Goal: Task Accomplishment & Management: Use online tool/utility

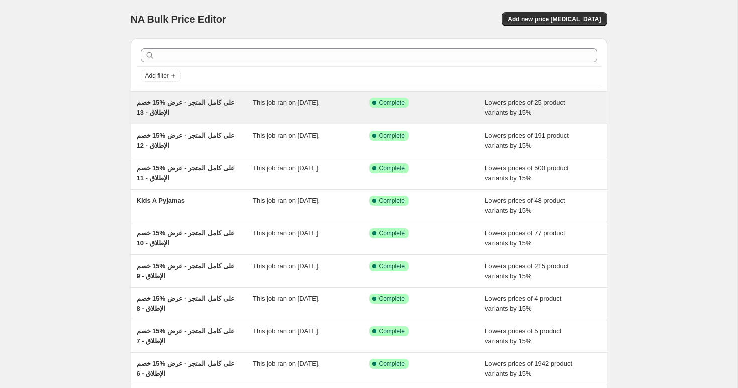
click at [179, 102] on span "خصم ‎15% على كامل المتجر - عرض الإطلاق - 13" at bounding box center [185, 108] width 98 height 18
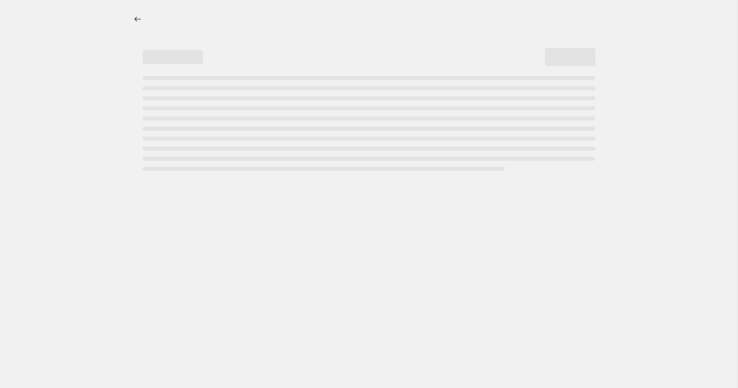
select select "percentage"
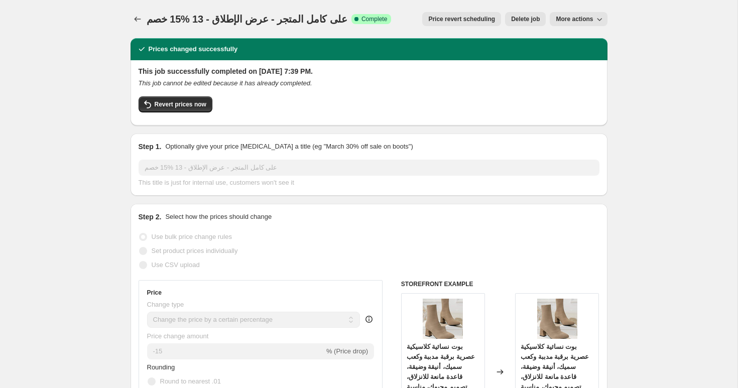
click at [227, 22] on span "خصم ‎15% على كامل المتجر - عرض الإطلاق - 13" at bounding box center [246, 19] width 201 height 11
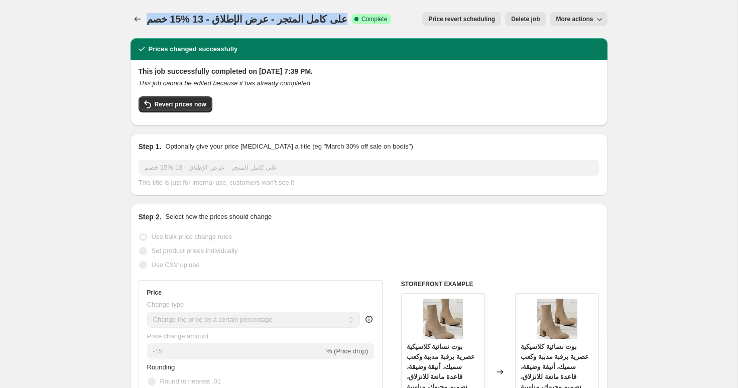
click at [227, 22] on span "خصم ‎15% على كامل المتجر - عرض الإطلاق - 13" at bounding box center [246, 19] width 201 height 11
copy span "خصم ‎15% على كامل المتجر - عرض الإطلاق - 13"
click at [133, 18] on icon "Price change jobs" at bounding box center [137, 19] width 10 height 10
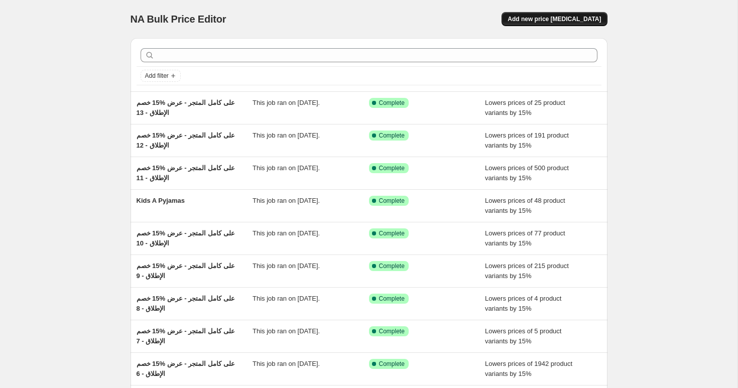
click at [554, 21] on span "Add new price [MEDICAL_DATA]" at bounding box center [553, 19] width 93 height 8
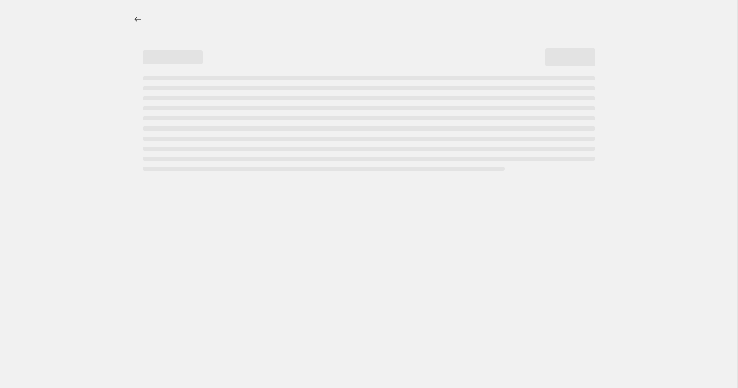
select select "percentage"
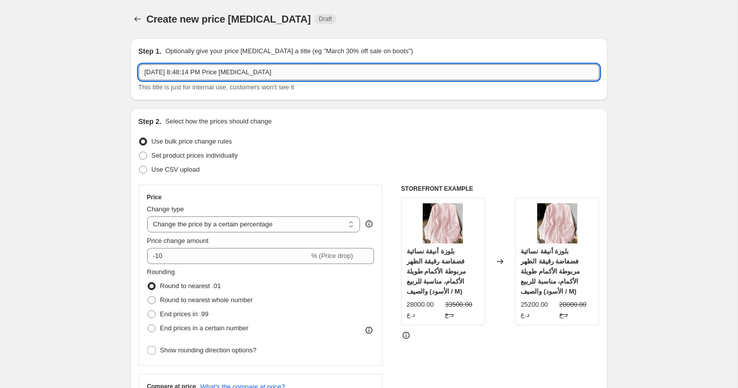
click at [208, 67] on input "[DATE] 8:48:14 PM Price [MEDICAL_DATA]" at bounding box center [368, 72] width 461 height 16
paste input "خصم ‎15% على كامل المتجر - عرض الإطلاق - 13"
click at [180, 72] on input "خصم ‎15% على كامل المتجر - عرض الإطلاق - 13" at bounding box center [368, 72] width 461 height 16
type input "خصم ‎15% على كامل المتجر - عرض الإطلاق - 14"
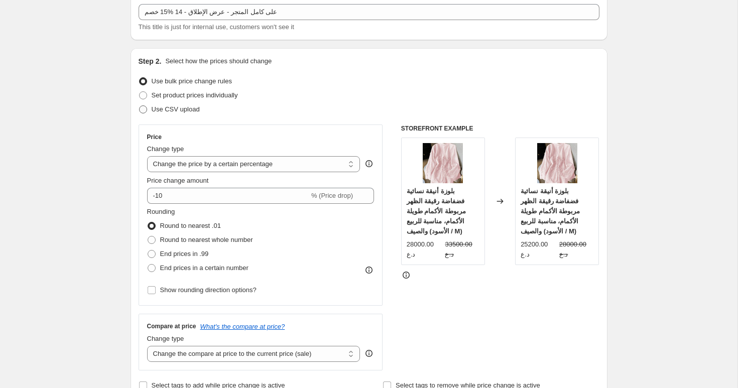
scroll to position [126, 0]
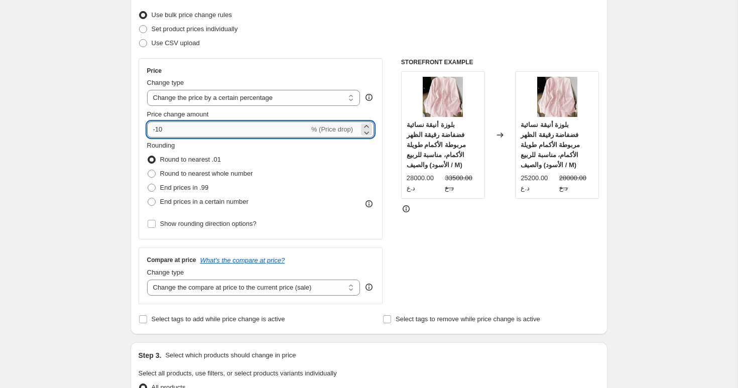
click at [187, 127] on input "-10" at bounding box center [228, 129] width 162 height 16
type input "-15"
click at [175, 201] on span "End prices in a certain number" at bounding box center [204, 202] width 88 height 8
click at [148, 198] on input "End prices in a certain number" at bounding box center [148, 198] width 1 height 1
radio input "true"
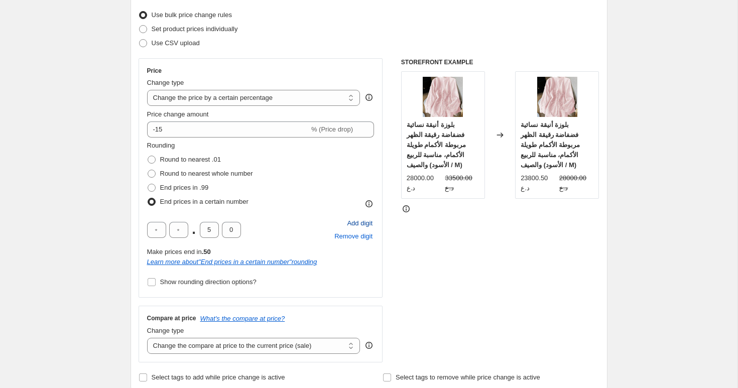
click at [357, 225] on span "Add digit" at bounding box center [360, 223] width 26 height 10
click at [157, 227] on input "text" at bounding box center [156, 230] width 19 height 16
type input "0"
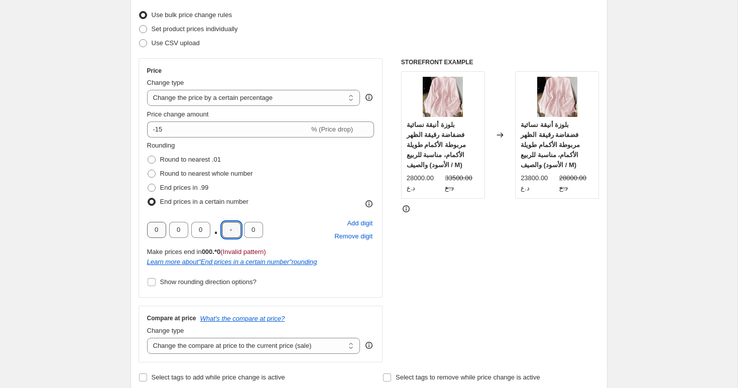
type input "0"
click at [159, 283] on label "Show rounding direction options?" at bounding box center [201, 282] width 109 height 14
click at [156, 283] on input "Show rounding direction options?" at bounding box center [152, 282] width 8 height 8
checkbox input "true"
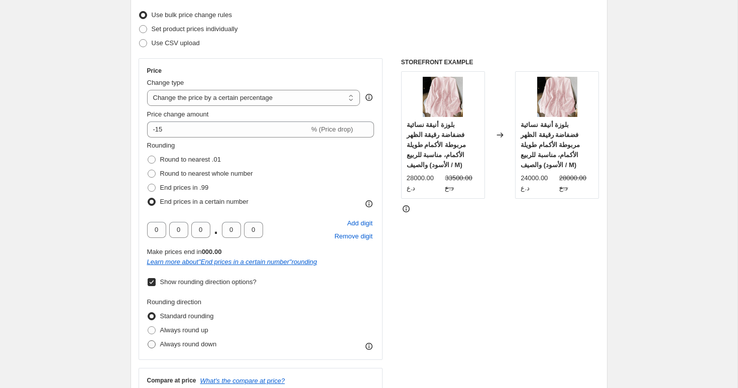
click at [169, 343] on span "Always round down" at bounding box center [188, 344] width 57 height 8
click at [148, 341] on input "Always round down" at bounding box center [148, 340] width 1 height 1
radio input "true"
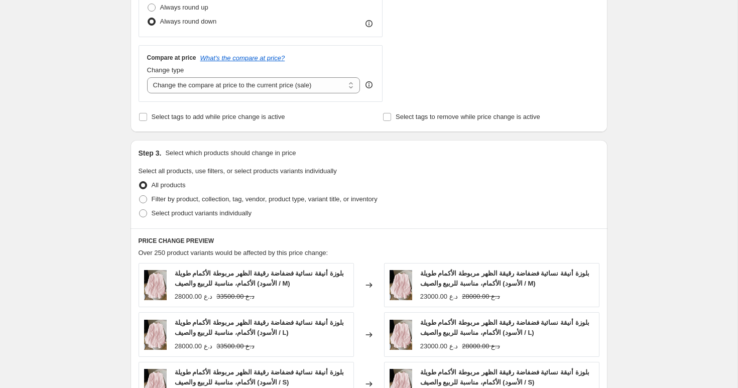
scroll to position [451, 0]
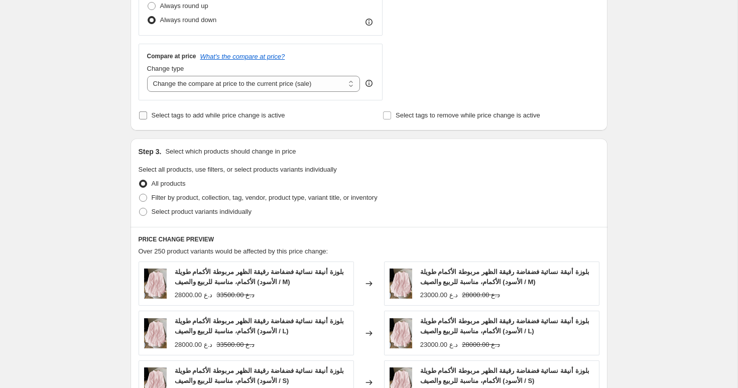
click at [212, 120] on span "Select tags to add while price change is active" at bounding box center [218, 115] width 133 height 10
click at [147, 119] on input "Select tags to add while price change is active" at bounding box center [143, 115] width 8 height 8
checkbox input "true"
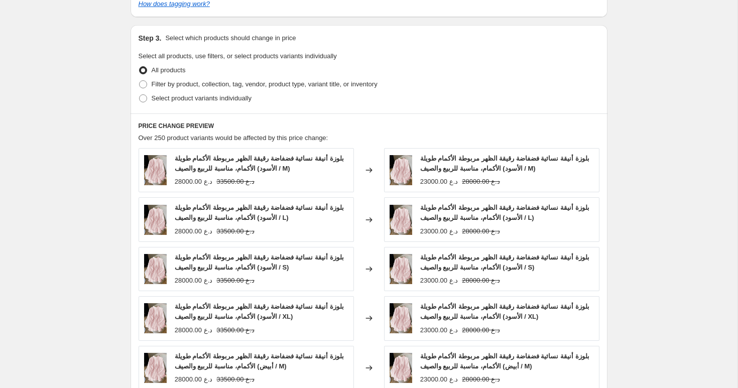
scroll to position [578, 0]
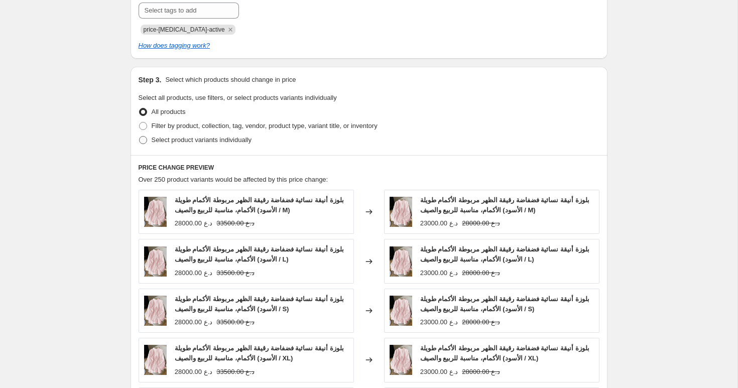
click at [181, 136] on span "Select product variants individually" at bounding box center [202, 140] width 100 height 8
click at [139, 136] on input "Select product variants individually" at bounding box center [139, 136] width 1 height 1
radio input "true"
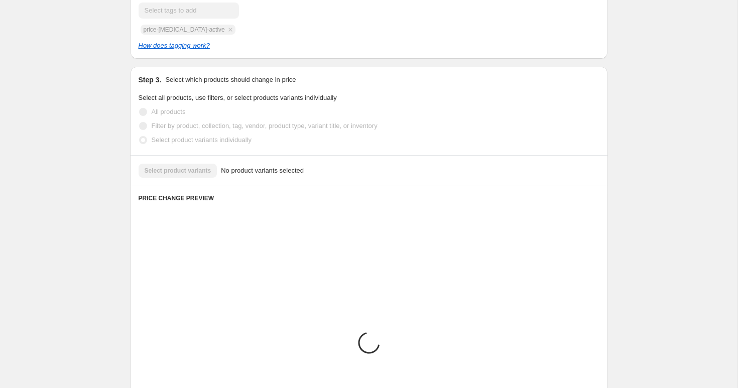
scroll to position [569, 0]
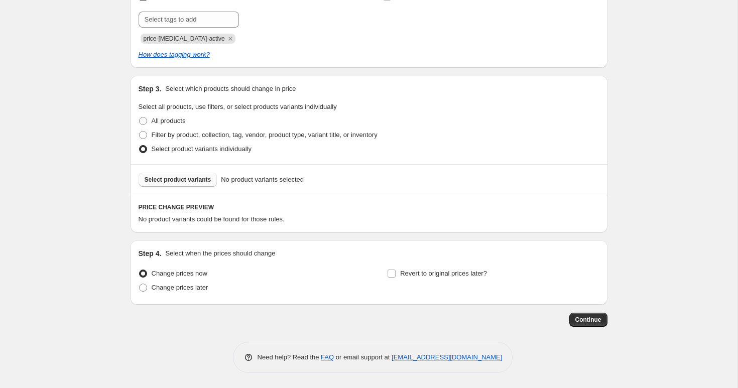
click at [199, 186] on button "Select product variants" at bounding box center [177, 180] width 79 height 14
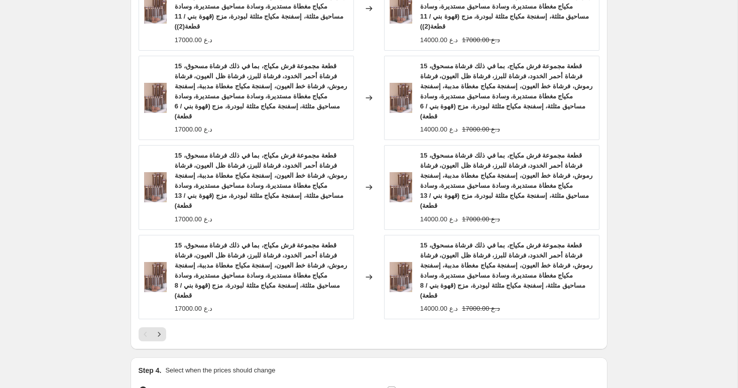
scroll to position [1039, 0]
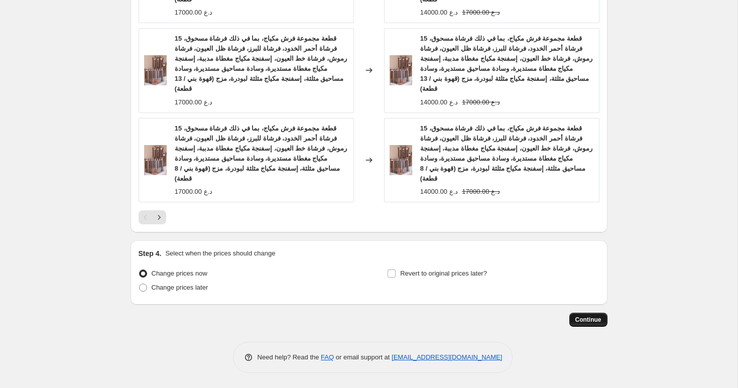
click at [591, 318] on span "Continue" at bounding box center [588, 320] width 26 height 8
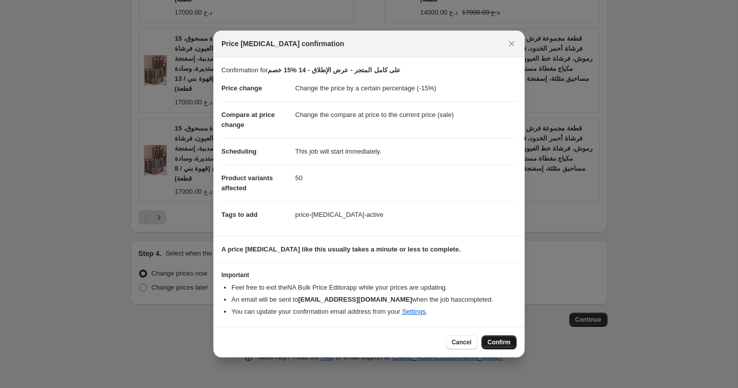
click at [505, 337] on button "Confirm" at bounding box center [498, 342] width 35 height 14
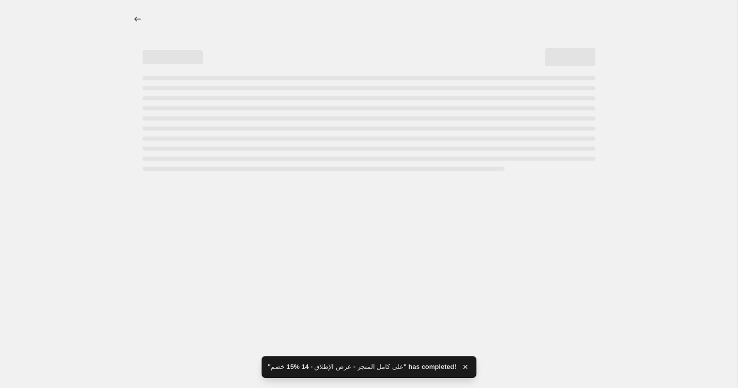
select select "percentage"
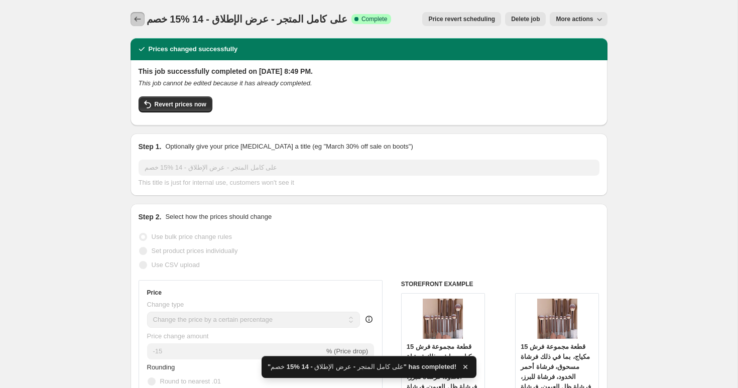
click at [134, 19] on icon "Price change jobs" at bounding box center [137, 19] width 7 height 5
